Goal: Information Seeking & Learning: Learn about a topic

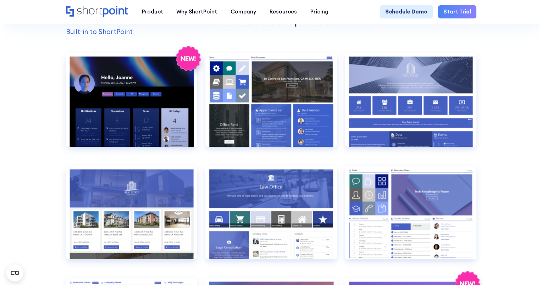
scroll to position [593, 0]
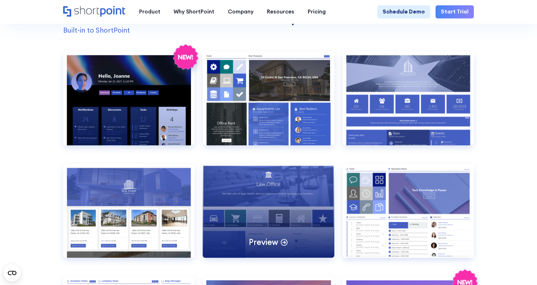
click at [289, 197] on div "Preview" at bounding box center [269, 211] width 132 height 94
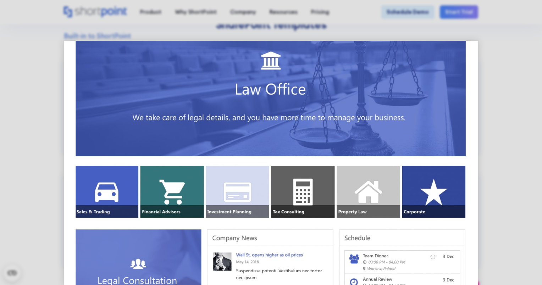
scroll to position [0, 0]
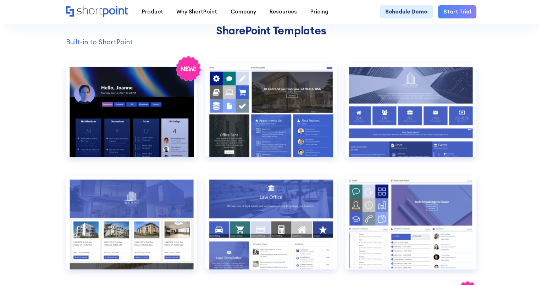
scroll to position [590, 0]
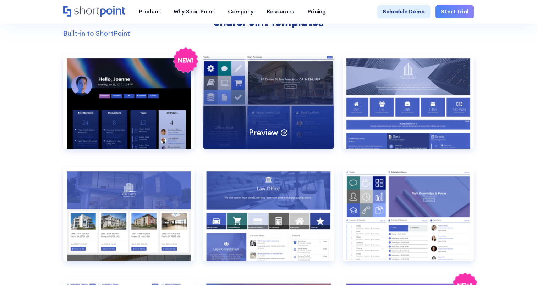
click at [237, 99] on div "Preview" at bounding box center [269, 102] width 132 height 94
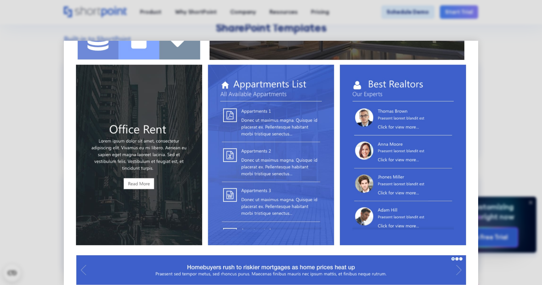
scroll to position [0, 0]
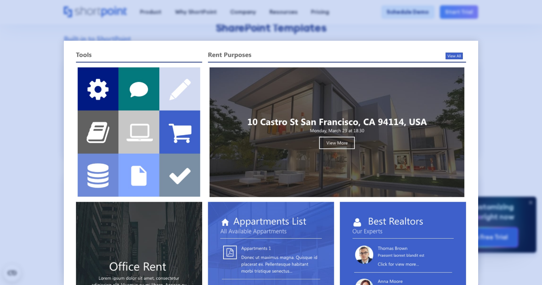
click at [501, 68] on div at bounding box center [271, 142] width 542 height 285
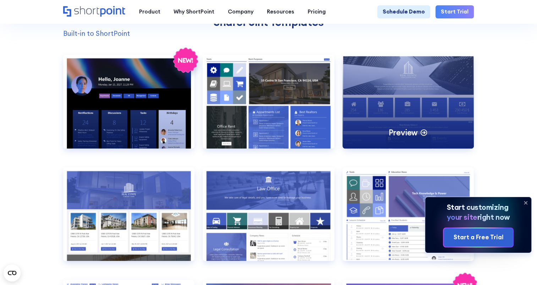
click at [418, 112] on div "Preview" at bounding box center [408, 102] width 132 height 94
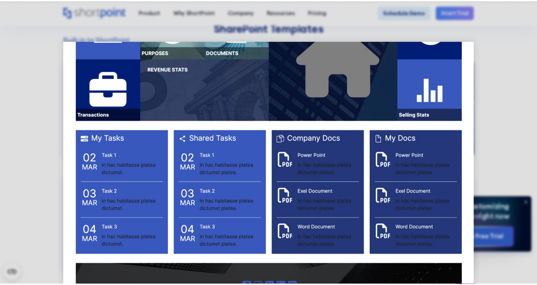
scroll to position [795, 0]
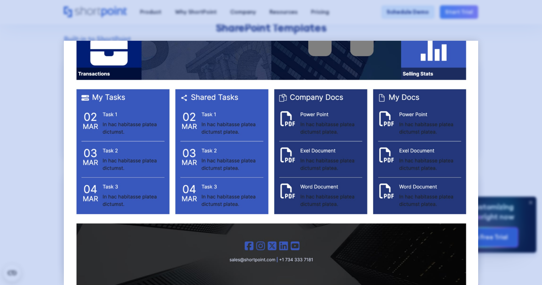
click at [510, 123] on div at bounding box center [271, 142] width 542 height 285
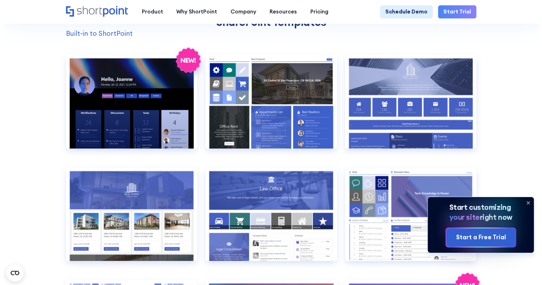
scroll to position [700, 0]
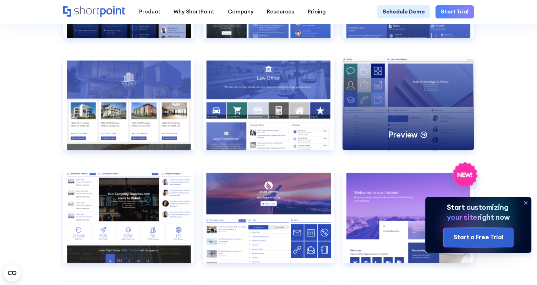
click at [368, 114] on div "Preview" at bounding box center [408, 104] width 132 height 94
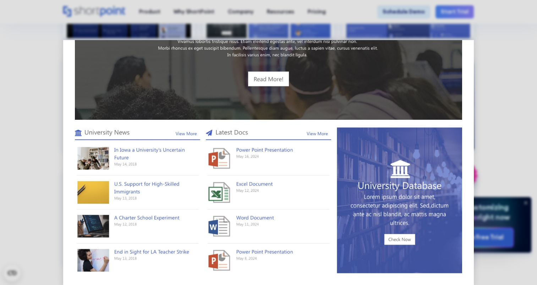
scroll to position [0, 0]
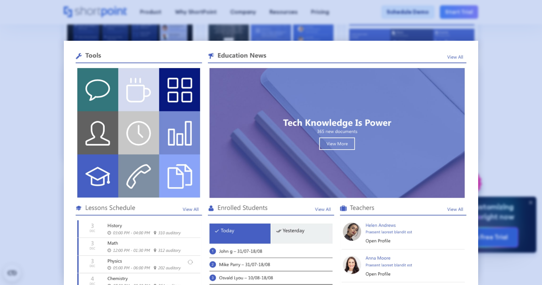
click at [525, 123] on div at bounding box center [271, 142] width 542 height 285
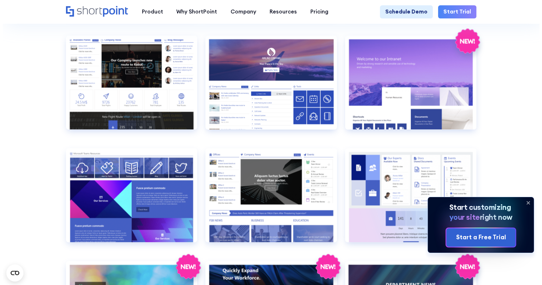
scroll to position [837, 0]
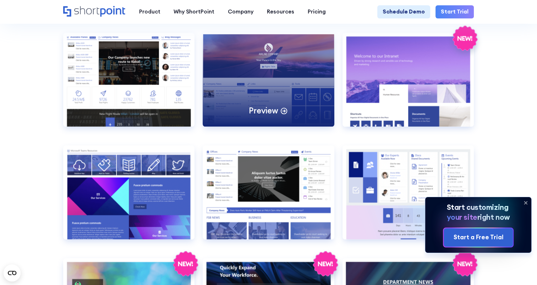
click at [246, 100] on div "Preview" at bounding box center [269, 80] width 132 height 94
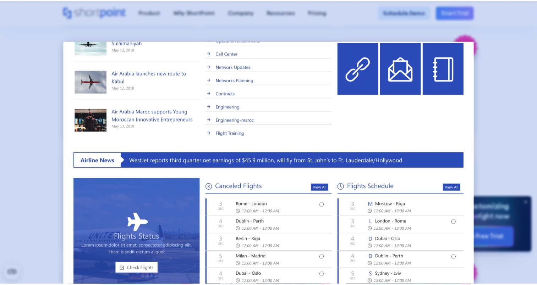
scroll to position [254, 0]
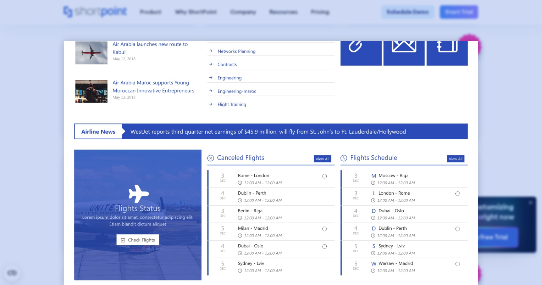
click at [531, 137] on div at bounding box center [271, 142] width 542 height 285
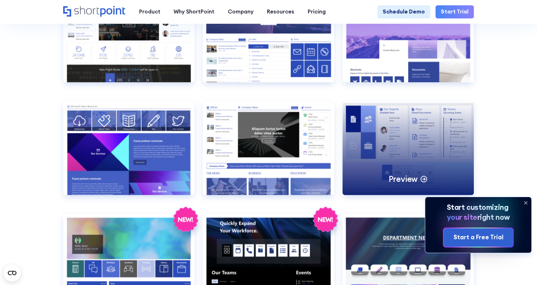
scroll to position [882, 0]
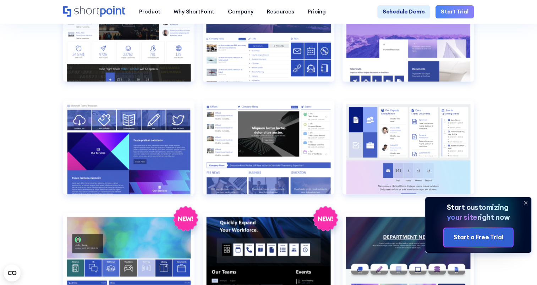
click at [526, 202] on icon at bounding box center [525, 203] width 3 height 3
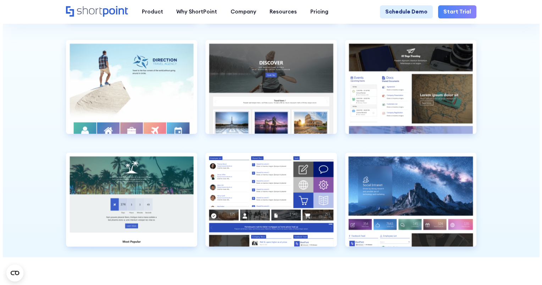
scroll to position [1731, 0]
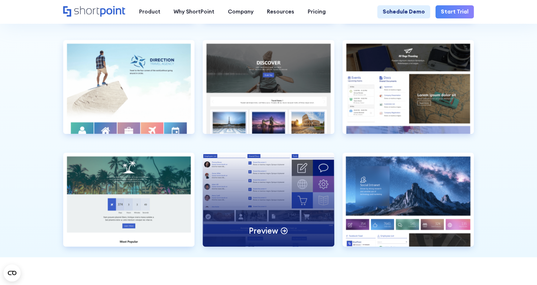
click at [275, 193] on div "Preview" at bounding box center [269, 200] width 132 height 94
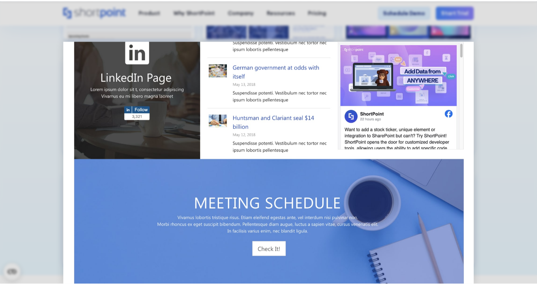
scroll to position [308, 0]
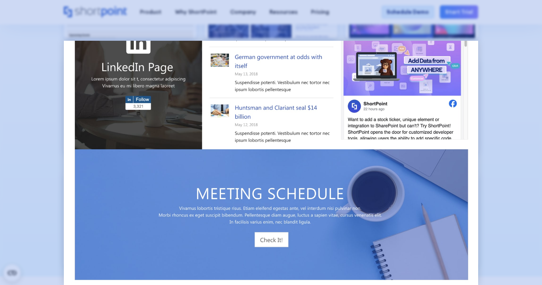
click at [489, 145] on div at bounding box center [271, 142] width 542 height 285
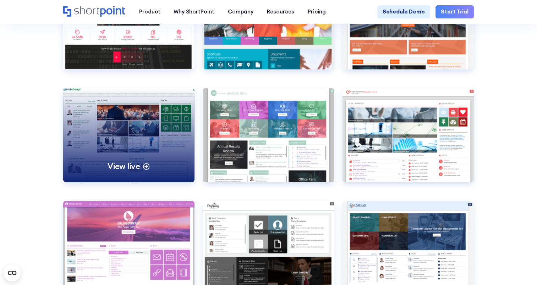
scroll to position [2183, 0]
click at [165, 159] on div "View live" at bounding box center [129, 135] width 132 height 94
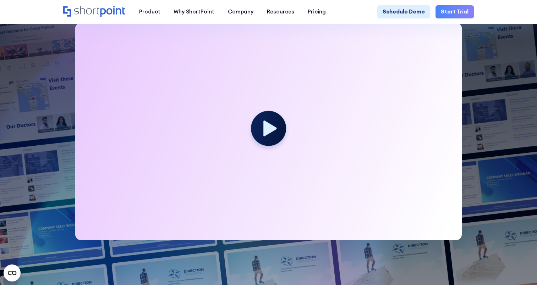
scroll to position [181, 0]
